Goal: Connect with others: Connect with others

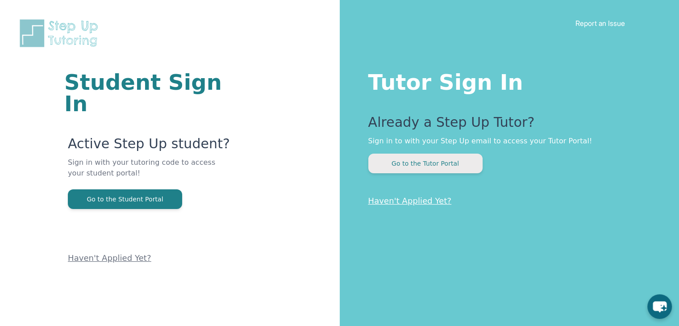
click at [415, 155] on button "Go to the Tutor Portal" at bounding box center [425, 164] width 114 height 20
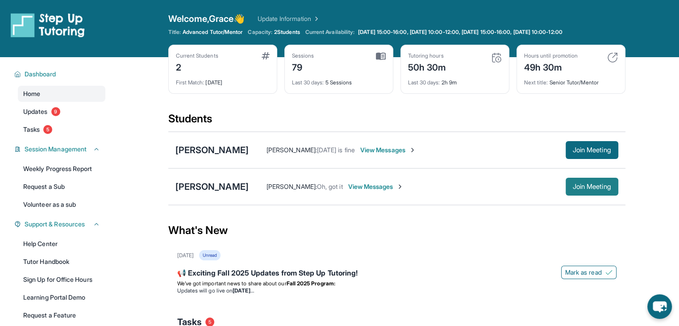
click at [604, 184] on span "Join Meeting" at bounding box center [592, 186] width 38 height 5
click at [213, 180] on div "[PERSON_NAME]" at bounding box center [212, 186] width 73 height 13
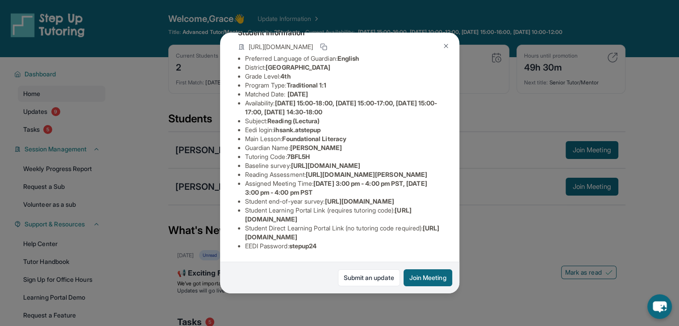
scroll to position [155, 0]
